Goal: Transaction & Acquisition: Purchase product/service

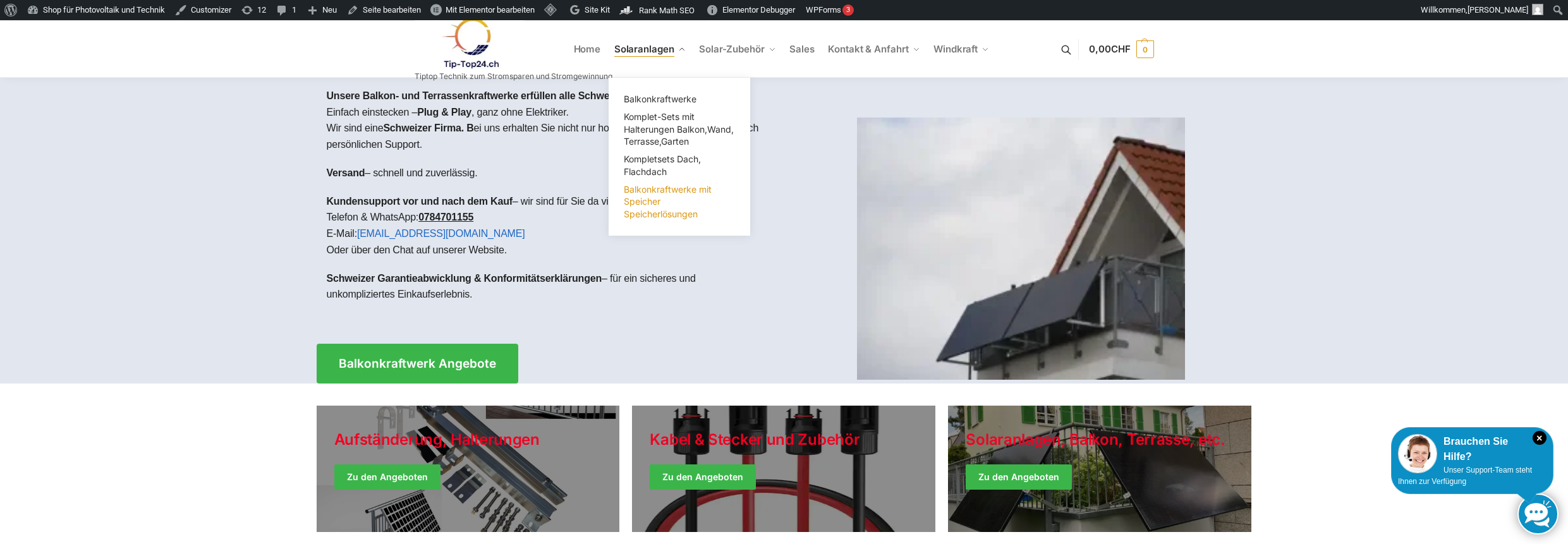
click at [644, 191] on span "Balkonkraftwerke mit Speicher Speicherlösungen" at bounding box center [667, 201] width 88 height 35
click at [656, 205] on span "Balkonkraftwerke mit Speicher Speicherlösungen" at bounding box center [667, 201] width 88 height 35
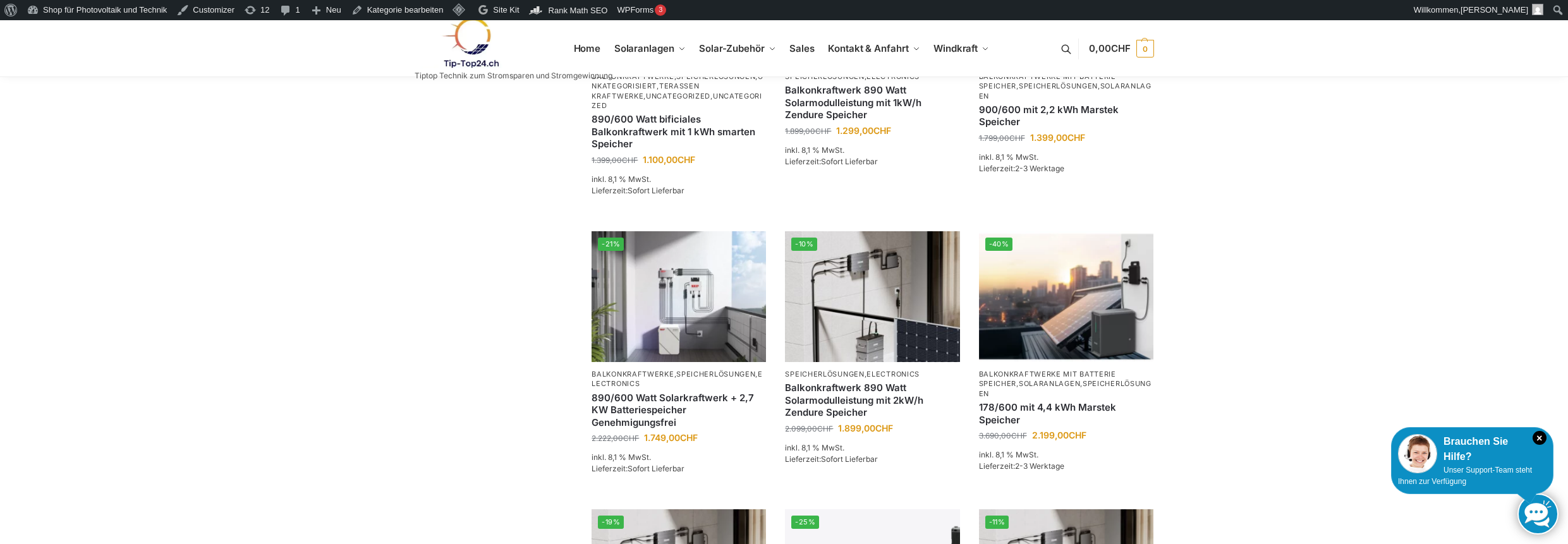
scroll to position [506, 0]
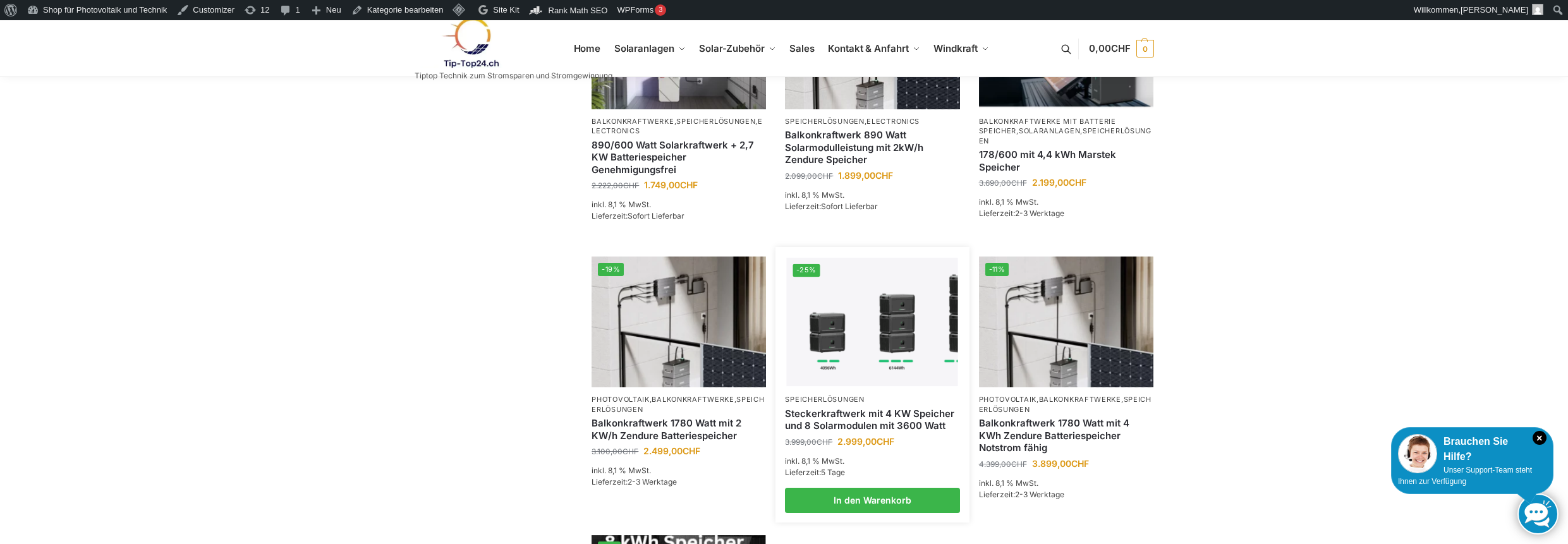
click at [845, 408] on link "Steckerkraftwerk mit 4 KW Speicher und 8 Solarmodulen mit 3600 Watt" at bounding box center [872, 419] width 175 height 24
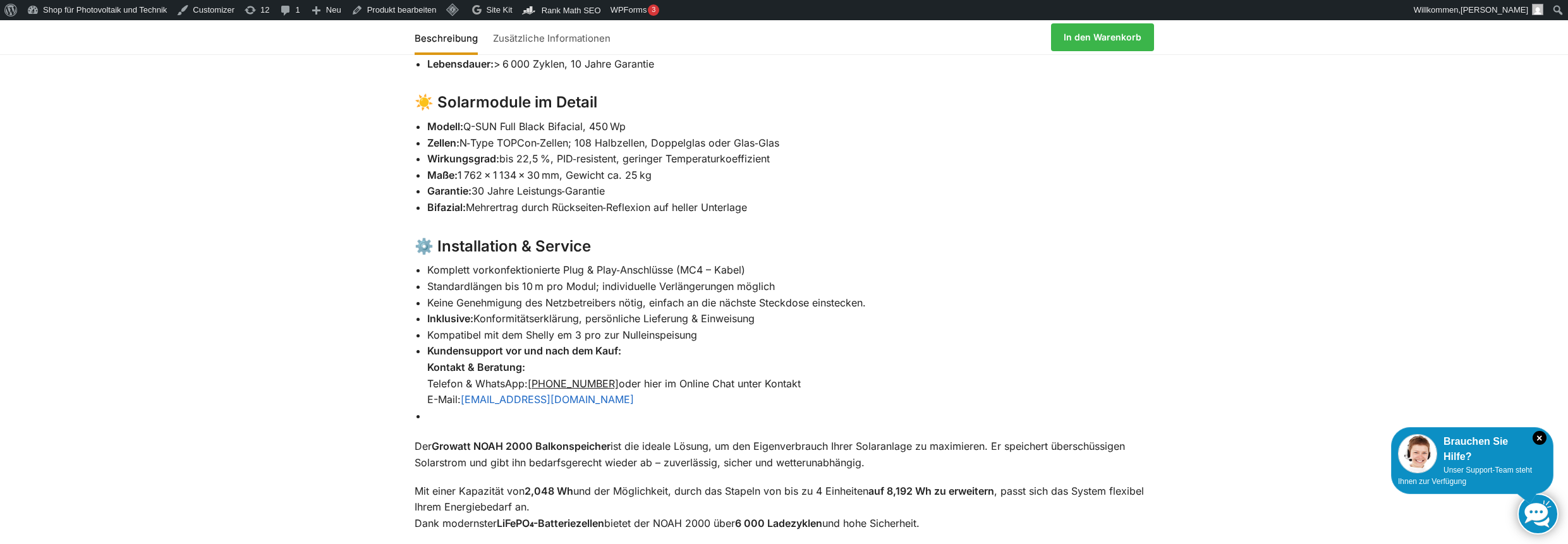
scroll to position [566, 0]
